Goal: Information Seeking & Learning: Learn about a topic

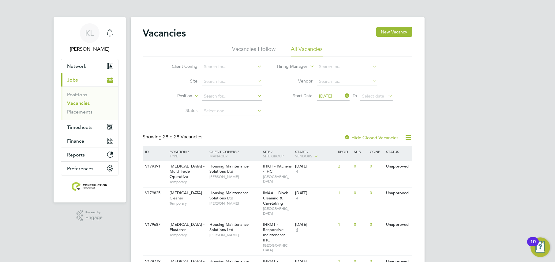
click at [344, 96] on icon at bounding box center [344, 95] width 0 height 9
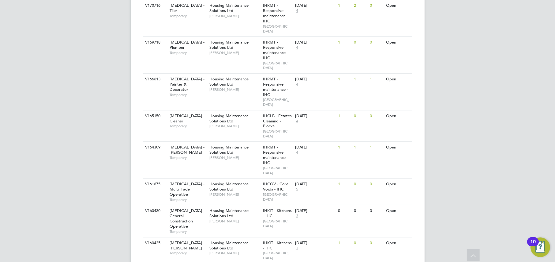
scroll to position [751, 0]
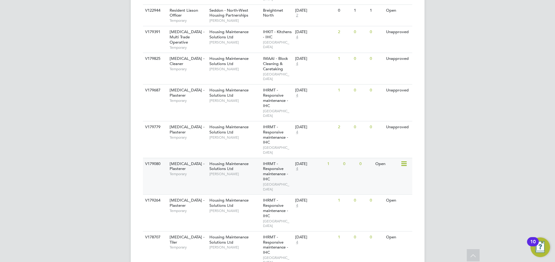
scroll to position [1154, 0]
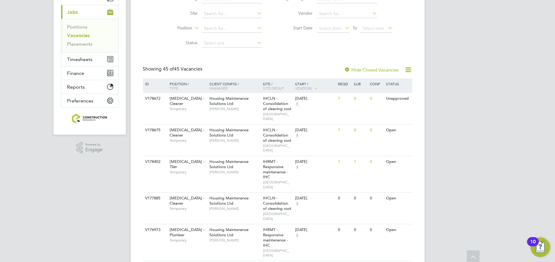
scroll to position [0, 0]
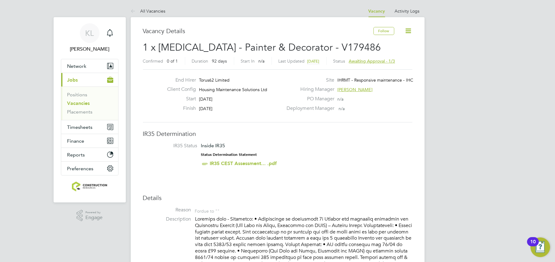
click at [382, 57] on div "Status Awaiting approval - 1/3" at bounding box center [365, 61] width 62 height 8
click at [389, 61] on span "Awaiting approval - 1/3" at bounding box center [372, 61] width 46 height 6
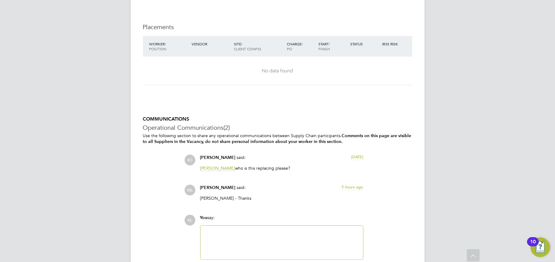
scroll to position [637, 0]
